Goal: Task Accomplishment & Management: Manage account settings

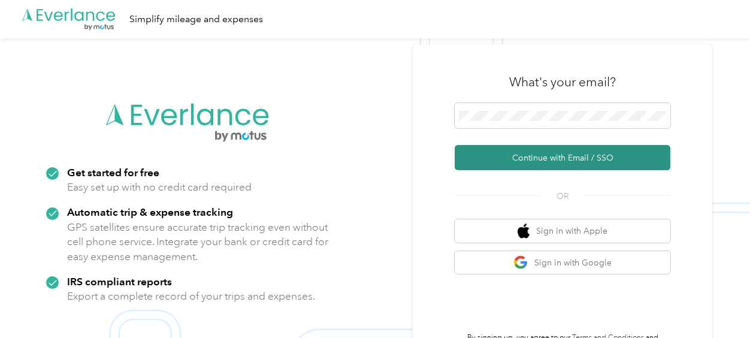
click at [532, 155] on button "Continue with Email / SSO" at bounding box center [563, 157] width 216 height 25
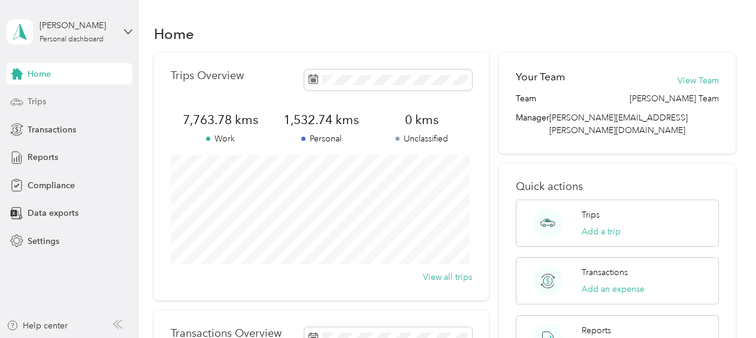
click at [30, 101] on span "Trips" at bounding box center [37, 101] width 19 height 13
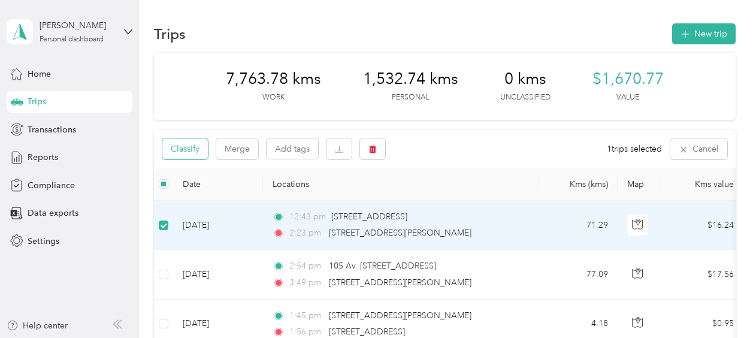
click at [186, 149] on button "Classify" at bounding box center [185, 148] width 46 height 21
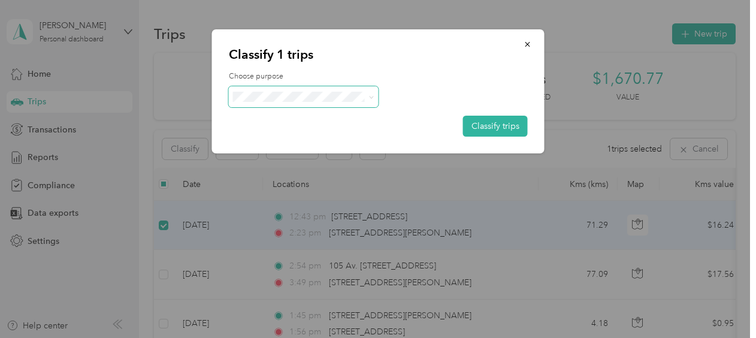
click at [370, 95] on icon at bounding box center [370, 97] width 5 height 5
click at [302, 139] on span "Personal" at bounding box center [313, 140] width 111 height 13
click at [486, 121] on button "Classify trips" at bounding box center [495, 126] width 65 height 21
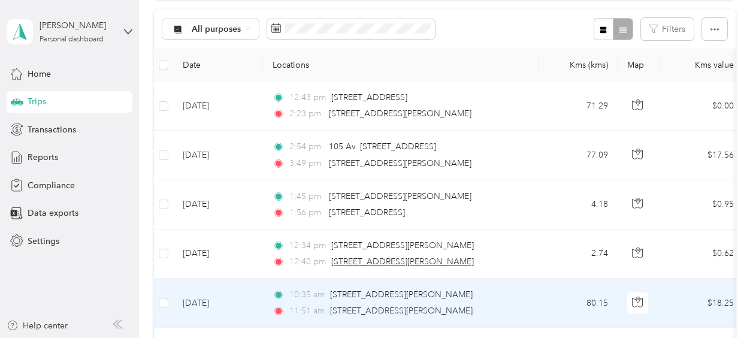
scroll to position [120, 0]
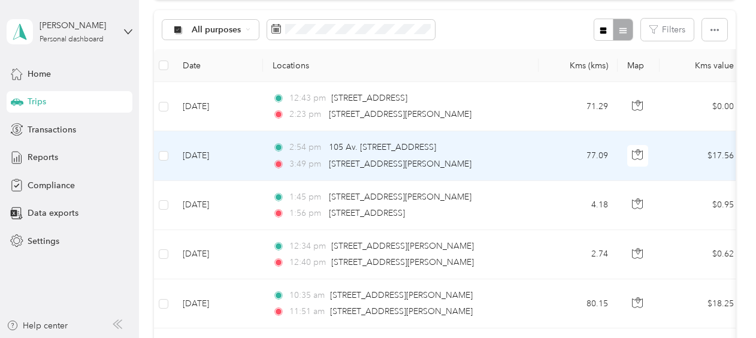
click at [196, 156] on td "[DATE]" at bounding box center [218, 155] width 90 height 49
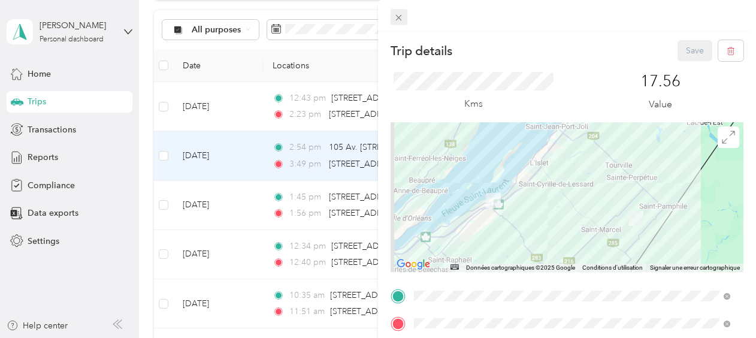
click at [401, 20] on icon at bounding box center [399, 18] width 6 height 6
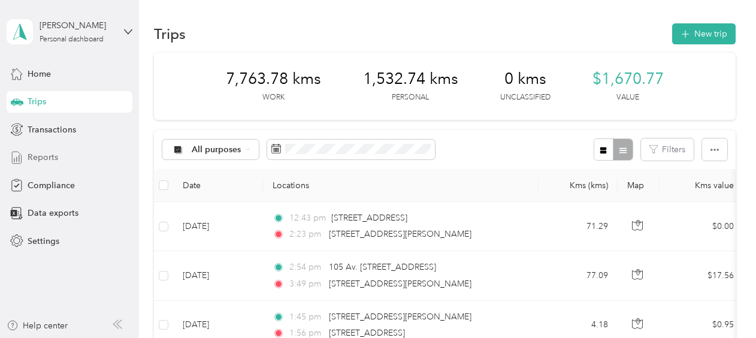
click at [33, 159] on span "Reports" at bounding box center [43, 157] width 31 height 13
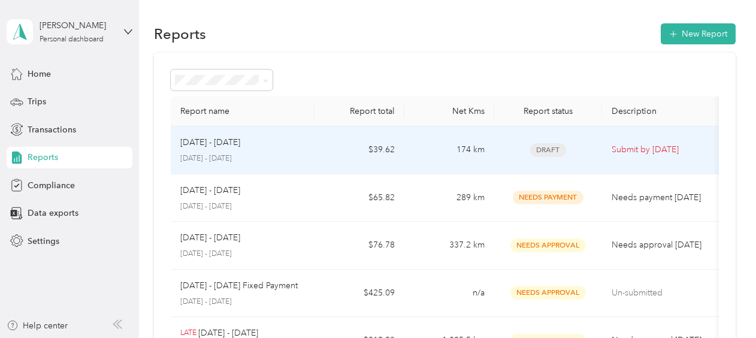
click at [548, 147] on span "Draft" at bounding box center [548, 150] width 36 height 14
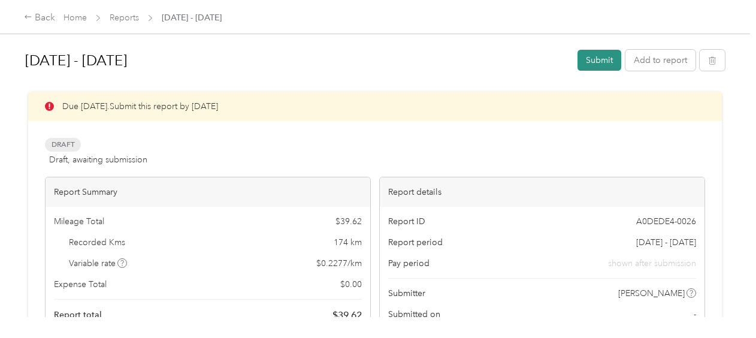
click at [597, 54] on button "Submit" at bounding box center [599, 60] width 44 height 21
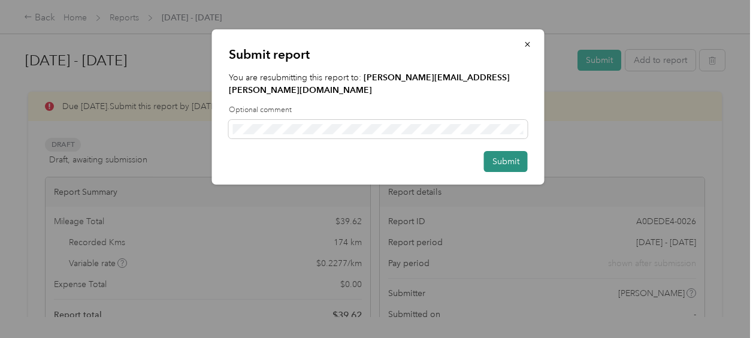
click at [512, 151] on button "Submit" at bounding box center [506, 161] width 44 height 21
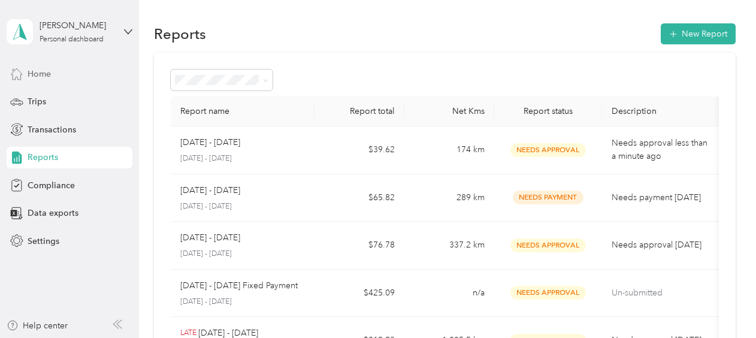
click at [41, 75] on span "Home" at bounding box center [39, 74] width 23 height 13
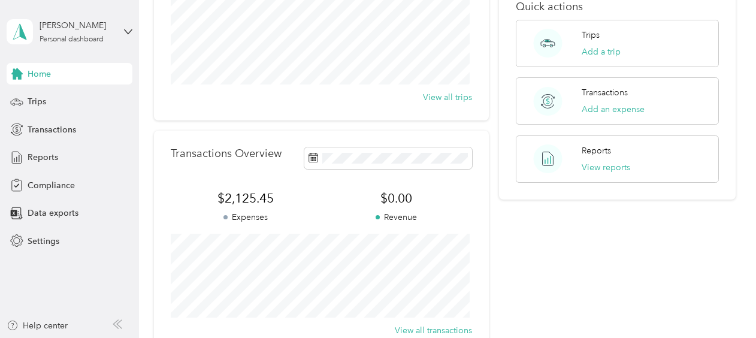
scroll to position [240, 0]
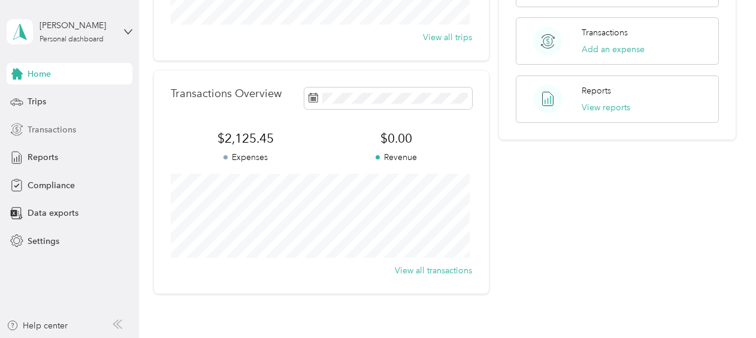
click at [37, 130] on span "Transactions" at bounding box center [52, 129] width 49 height 13
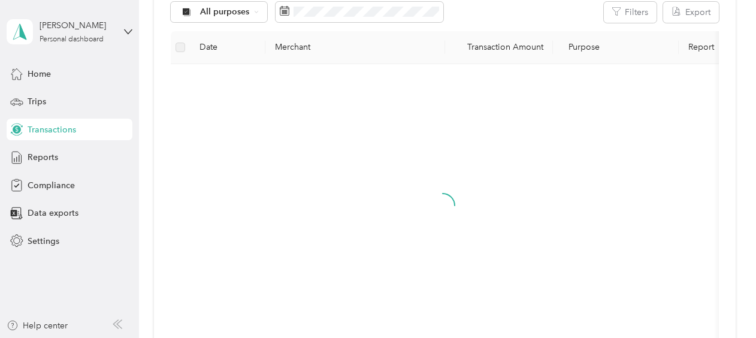
scroll to position [240, 0]
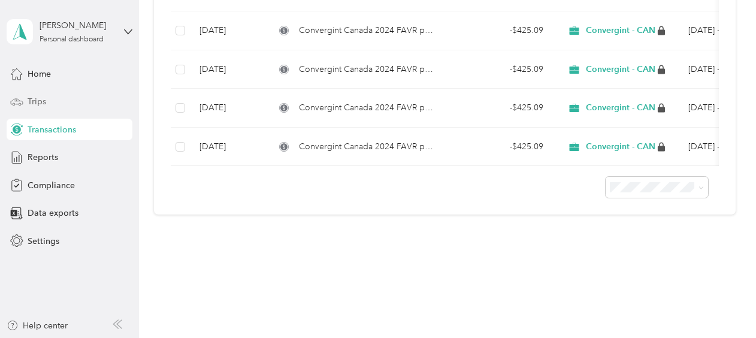
click at [40, 98] on span "Trips" at bounding box center [37, 101] width 19 height 13
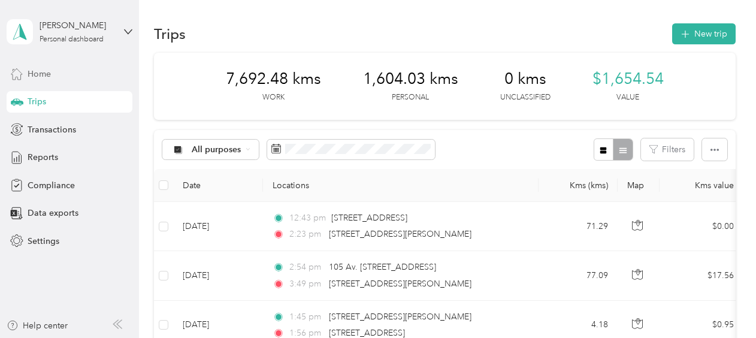
click at [36, 71] on span "Home" at bounding box center [39, 74] width 23 height 13
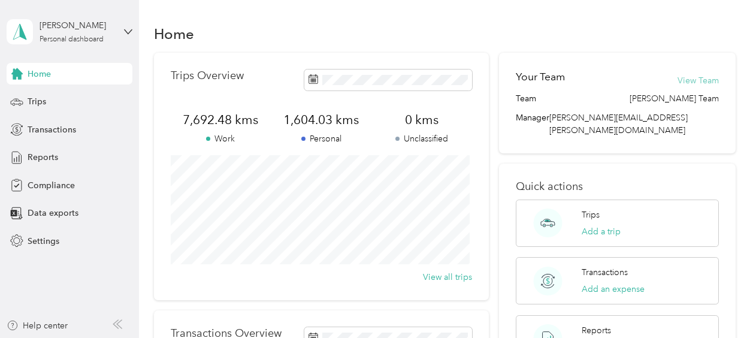
click at [706, 80] on button "View Team" at bounding box center [698, 80] width 41 height 13
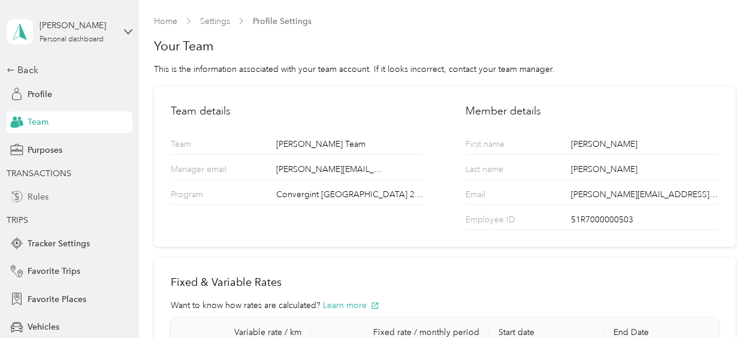
click at [28, 192] on span "Rules" at bounding box center [38, 197] width 21 height 13
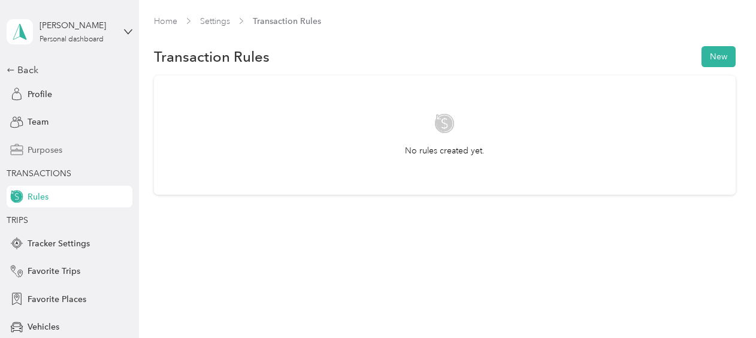
click at [35, 147] on span "Purposes" at bounding box center [45, 150] width 35 height 13
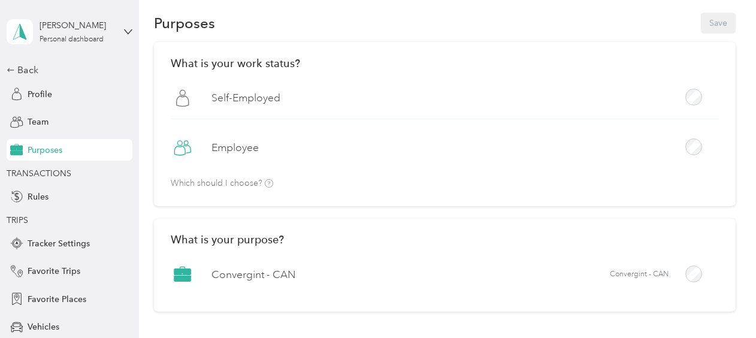
scroll to position [120, 0]
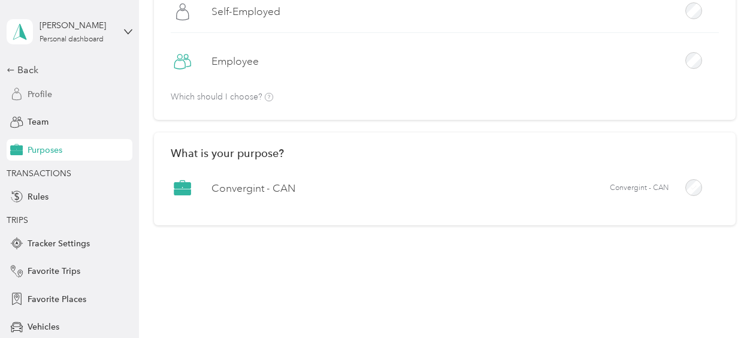
click at [35, 91] on span "Profile" at bounding box center [40, 94] width 25 height 13
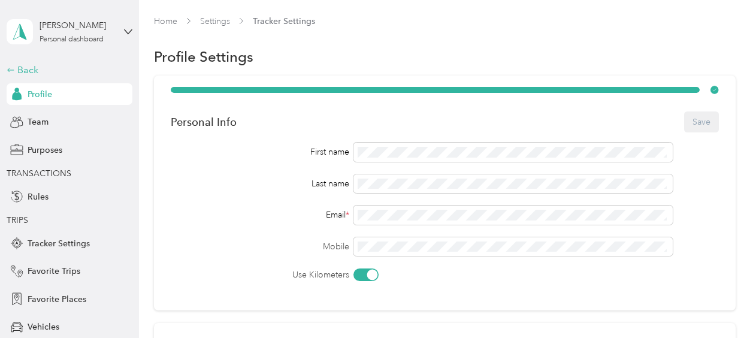
click at [16, 68] on div "Back" at bounding box center [67, 70] width 120 height 14
